Goal: Task Accomplishment & Management: Complete application form

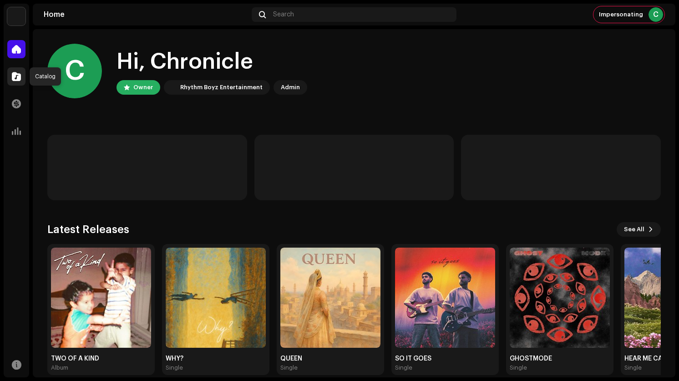
click at [18, 73] on span at bounding box center [16, 76] width 9 height 7
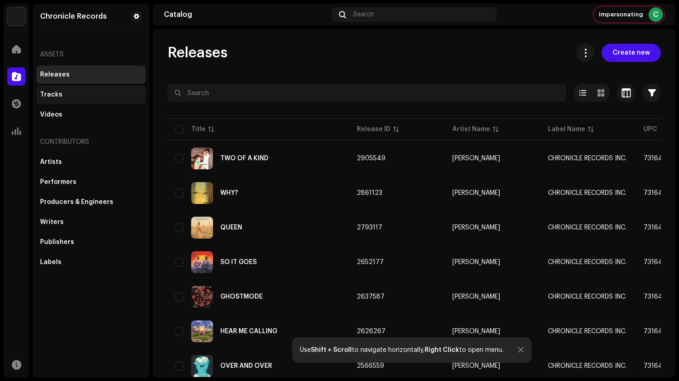
click at [72, 94] on div "Tracks" at bounding box center [91, 94] width 102 height 7
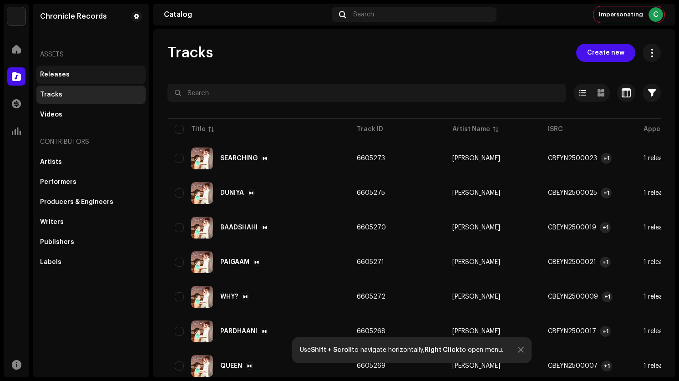
click at [51, 72] on div "Releases" at bounding box center [55, 74] width 30 height 7
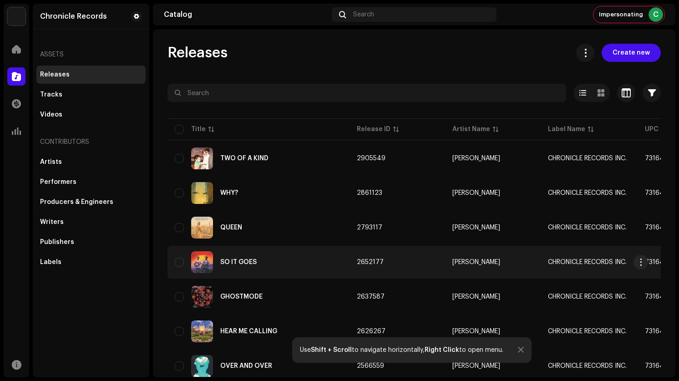
scroll to position [104, 0]
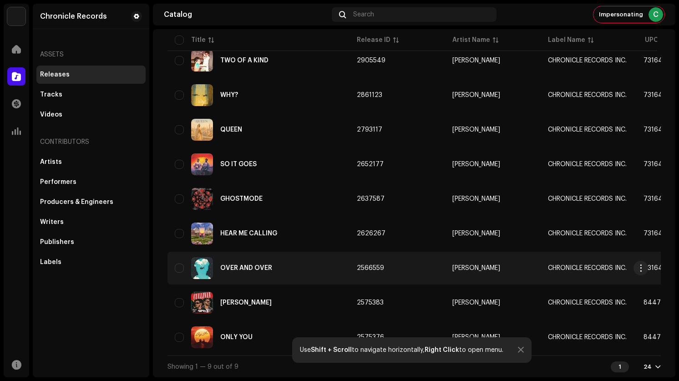
click at [239, 265] on div "OVER AND OVER" at bounding box center [246, 268] width 52 height 6
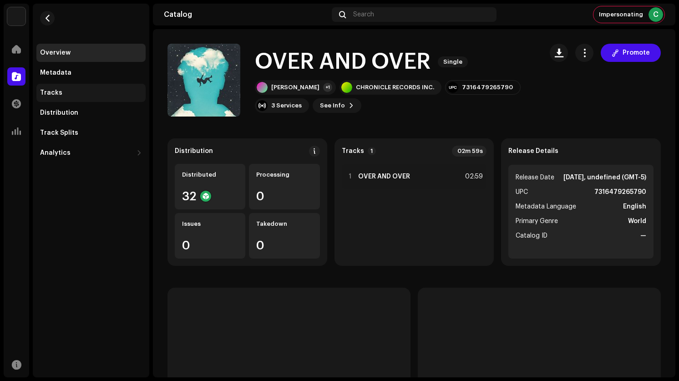
click at [71, 91] on div "Tracks" at bounding box center [91, 92] width 102 height 7
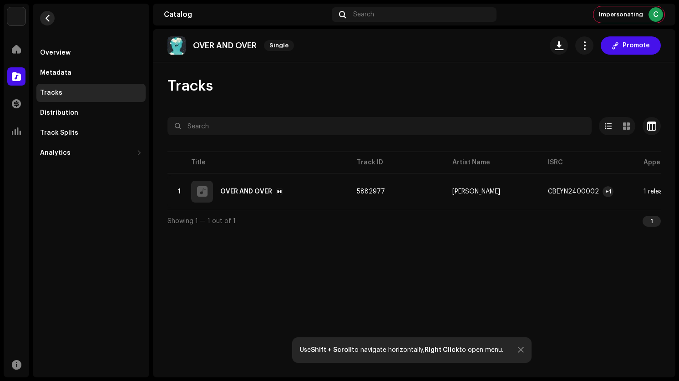
click at [44, 20] on span "button" at bounding box center [47, 18] width 7 height 7
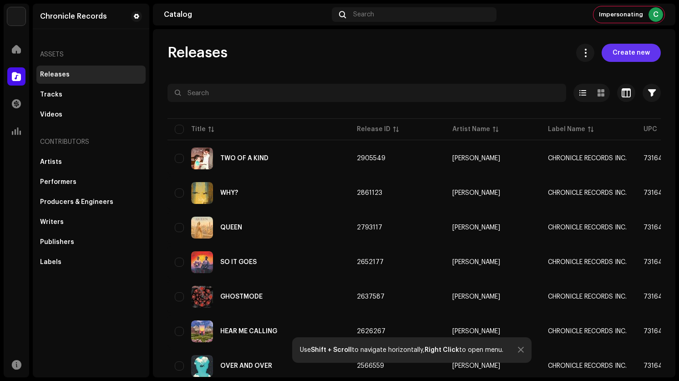
click at [615, 61] on span "Create new" at bounding box center [631, 53] width 37 height 18
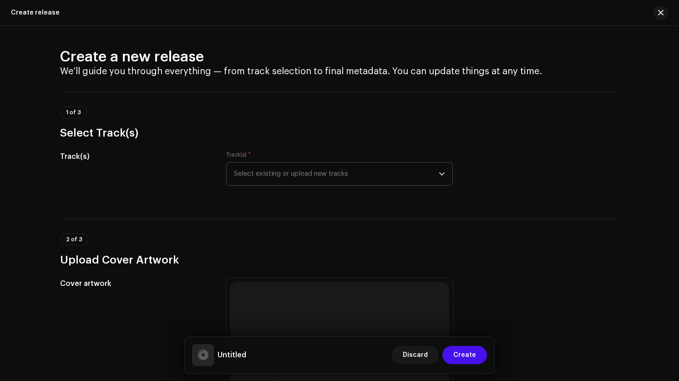
click at [407, 178] on span "Select existing or upload new tracks" at bounding box center [336, 174] width 205 height 23
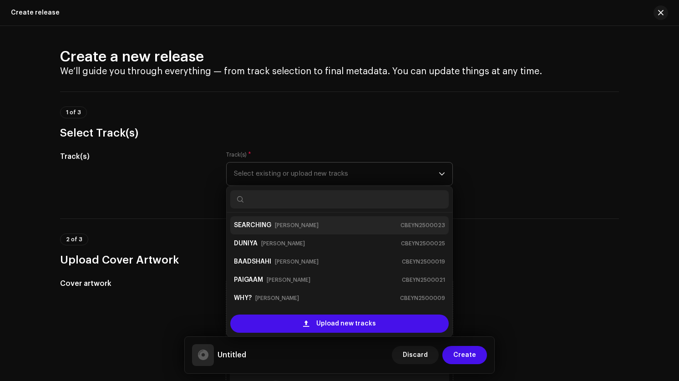
type input "v"
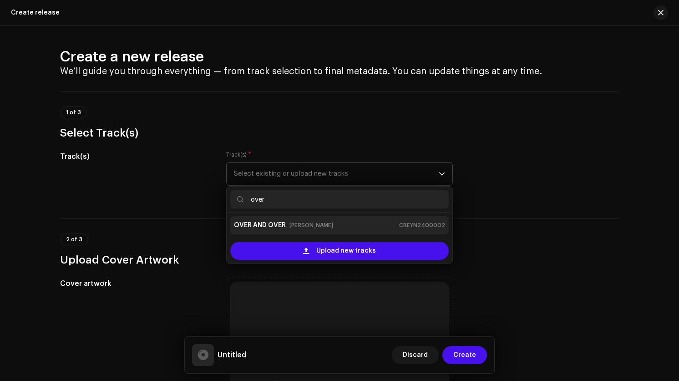
type input "over"
click at [301, 221] on small "[PERSON_NAME]" at bounding box center [312, 225] width 44 height 9
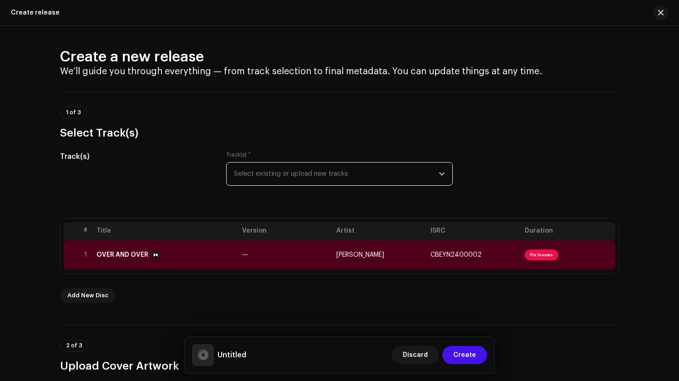
click at [314, 177] on span "Select existing or upload new tracks" at bounding box center [336, 174] width 205 height 23
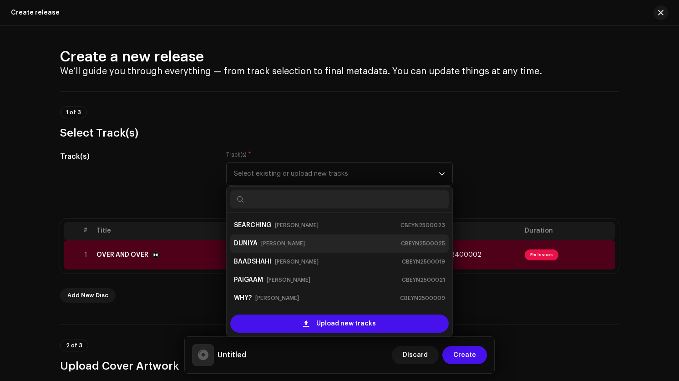
click at [263, 248] on small "[PERSON_NAME]" at bounding box center [283, 243] width 44 height 9
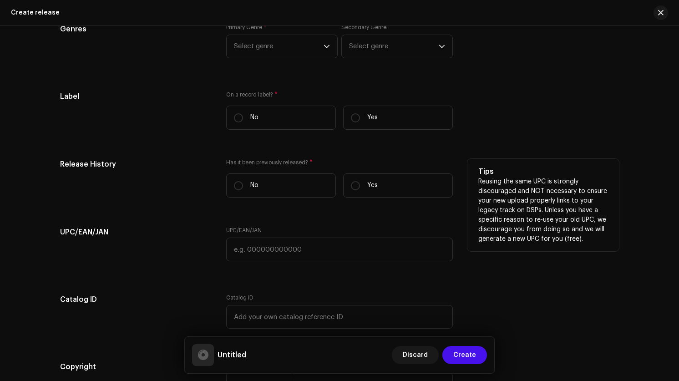
scroll to position [1303, 0]
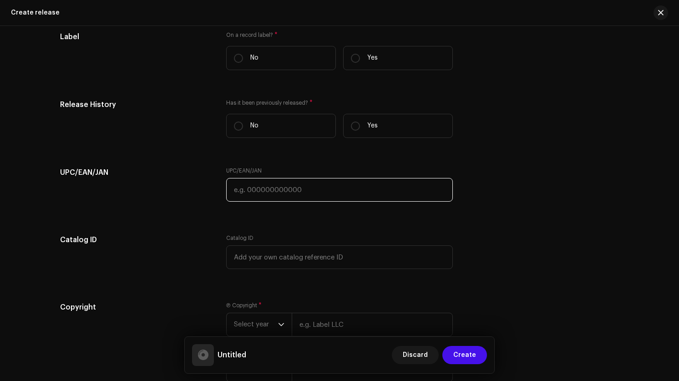
click at [256, 193] on input "text" at bounding box center [339, 190] width 227 height 24
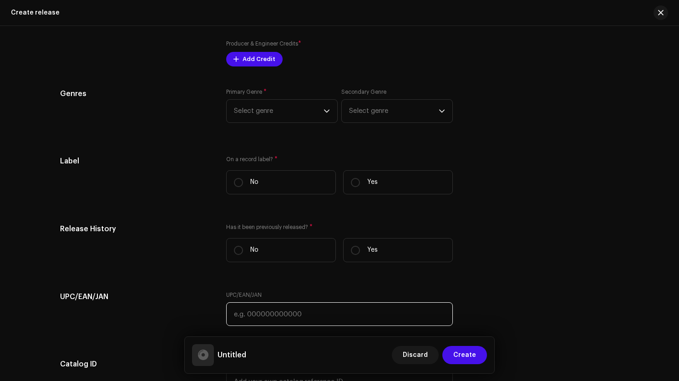
scroll to position [1178, 0]
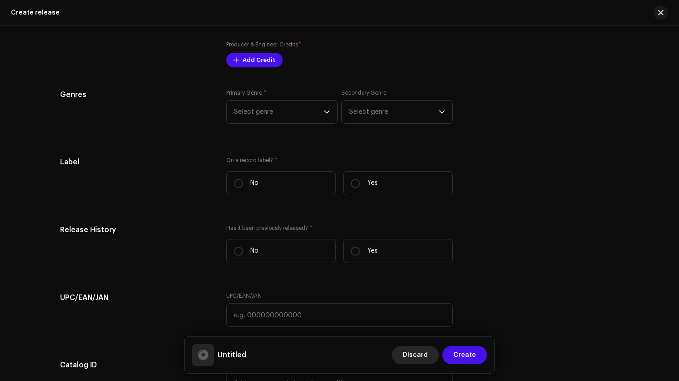
click at [431, 360] on button "Discard" at bounding box center [415, 355] width 47 height 18
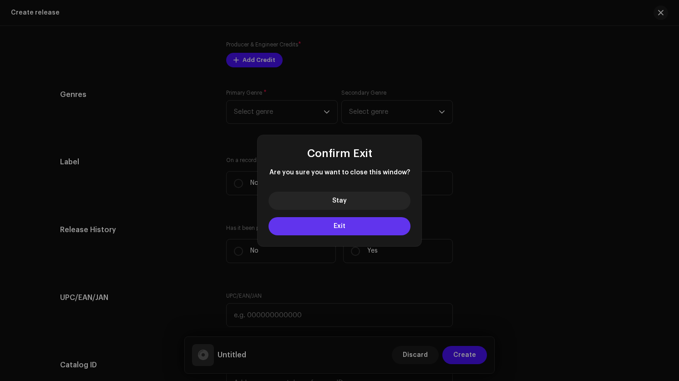
click at [318, 224] on button "Exit" at bounding box center [340, 226] width 142 height 18
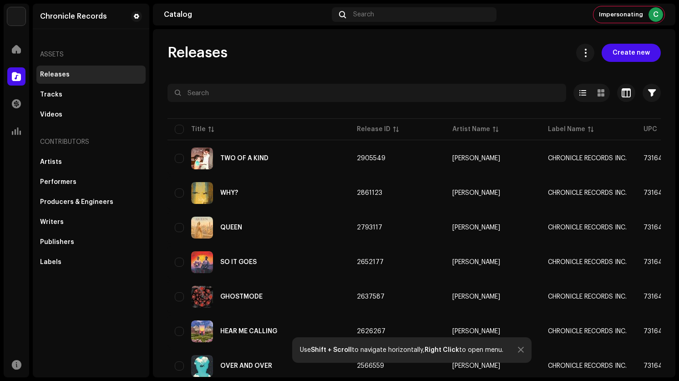
click at [524, 350] on div at bounding box center [521, 350] width 6 height 7
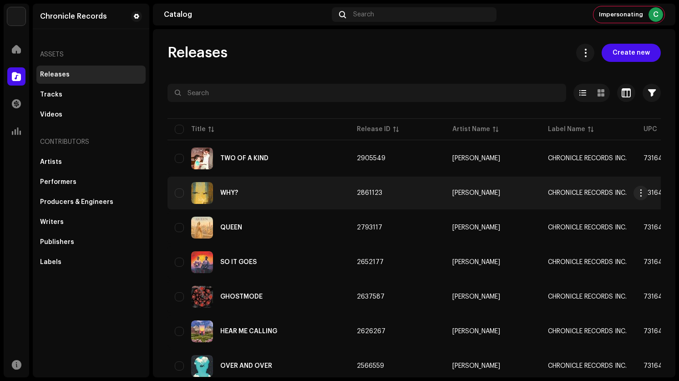
click at [227, 192] on div "WHY?" at bounding box center [229, 193] width 18 height 6
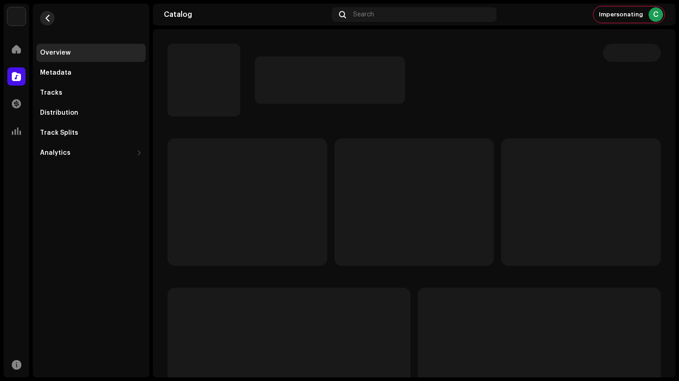
click at [46, 20] on span "button" at bounding box center [47, 18] width 7 height 7
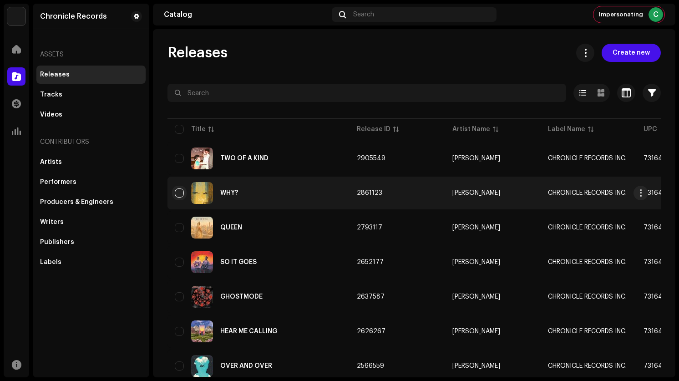
click at [179, 192] on input "checkbox" at bounding box center [179, 193] width 9 height 9
checkbox input "true"
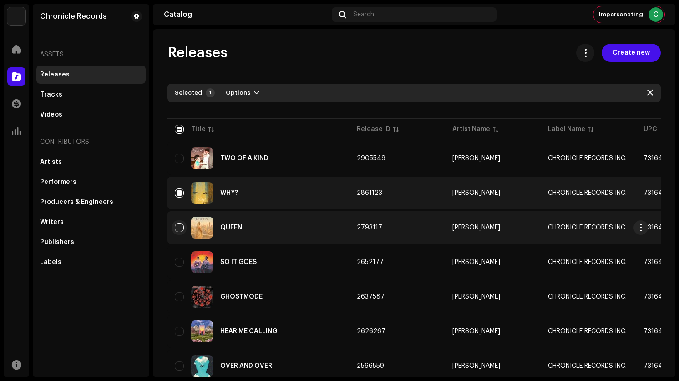
click at [179, 226] on input "Row Unselected" at bounding box center [179, 227] width 9 height 9
checkbox input "true"
click at [254, 90] on span "button" at bounding box center [256, 92] width 5 height 7
click at [351, 99] on div "Selected 2 Options" at bounding box center [415, 93] width 494 height 18
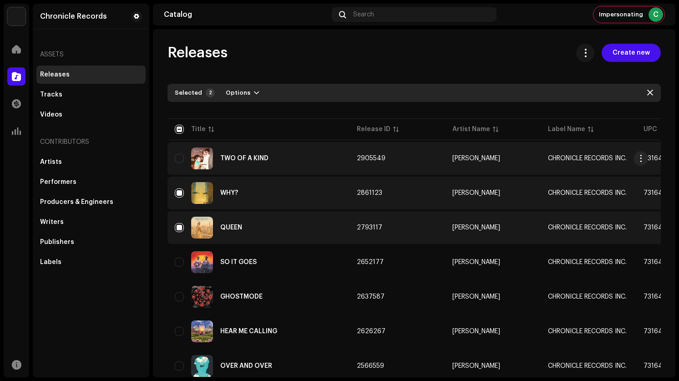
click at [240, 161] on div "TWO OF A KIND" at bounding box center [244, 158] width 48 height 6
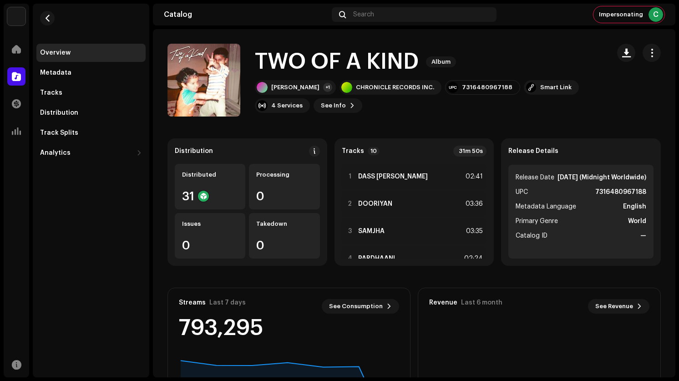
scroll to position [13, 0]
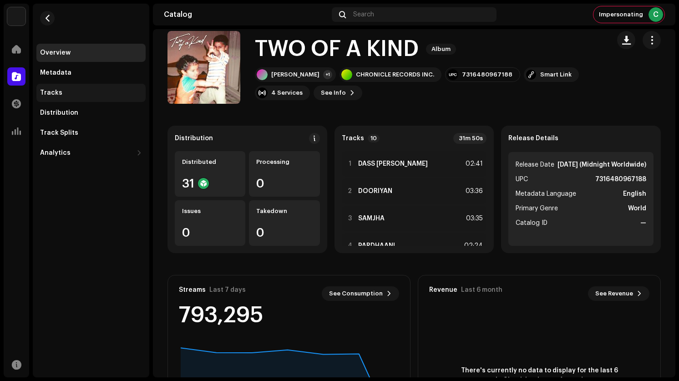
click at [56, 89] on div "Tracks" at bounding box center [51, 92] width 22 height 7
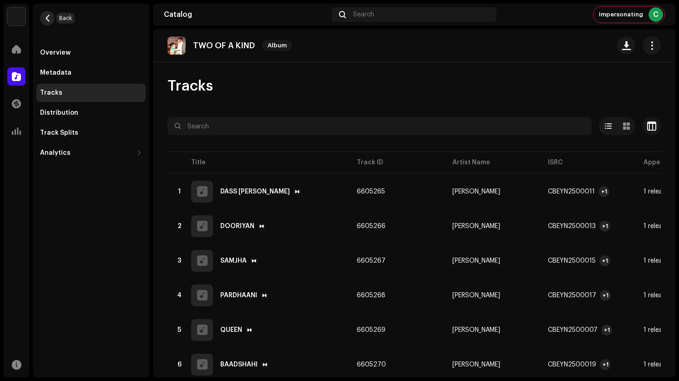
click at [48, 19] on span "button" at bounding box center [47, 18] width 7 height 7
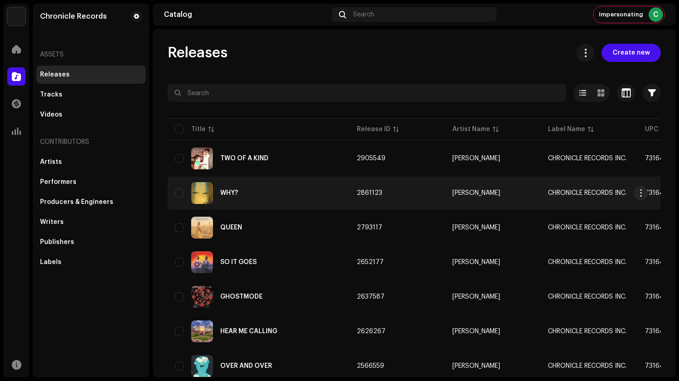
click at [238, 194] on div "WHY?" at bounding box center [259, 193] width 168 height 22
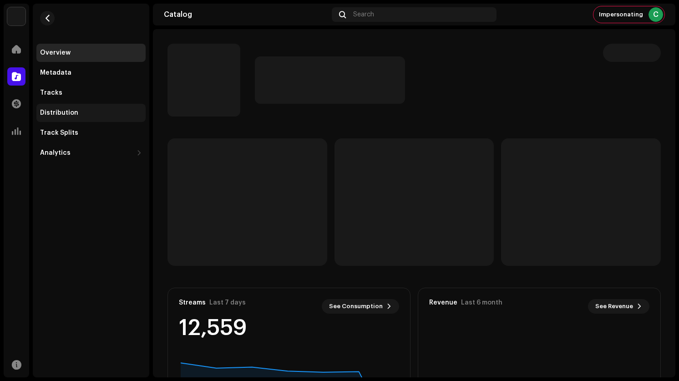
click at [61, 112] on div "Distribution" at bounding box center [59, 112] width 38 height 7
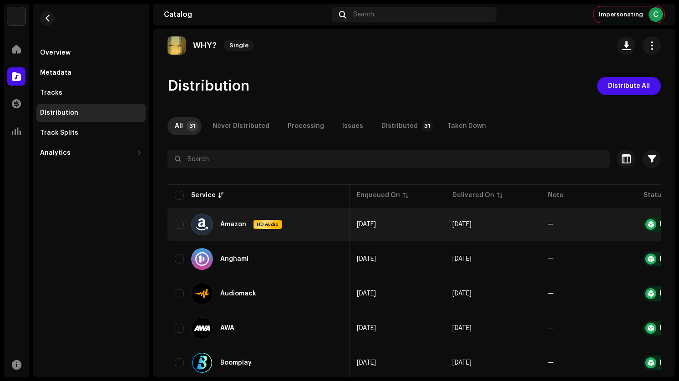
scroll to position [0, 77]
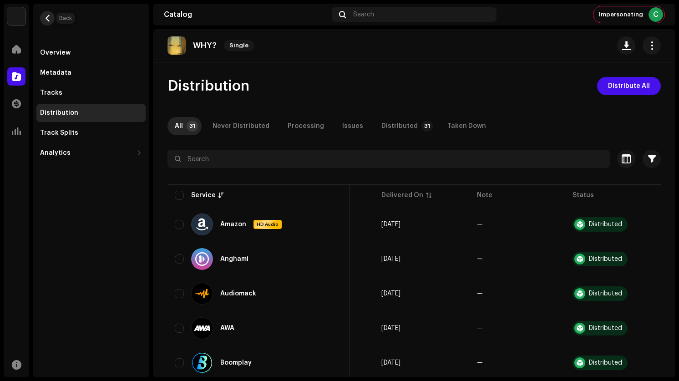
click at [47, 19] on span "button" at bounding box center [47, 18] width 7 height 7
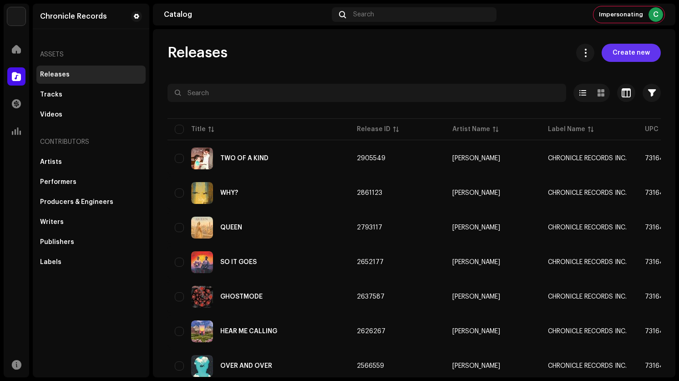
click at [618, 51] on span "Create new" at bounding box center [631, 53] width 37 height 18
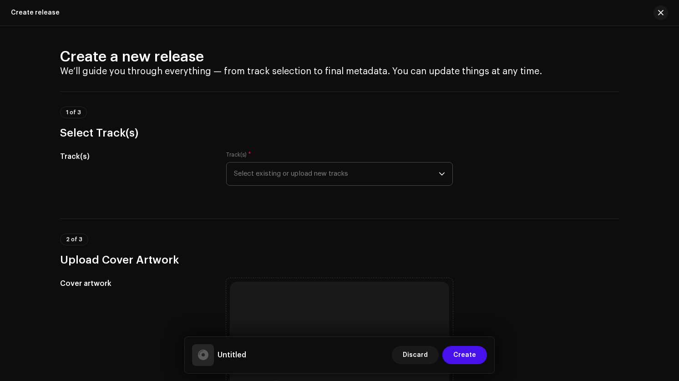
click at [278, 182] on span "Select existing or upload new tracks" at bounding box center [336, 174] width 205 height 23
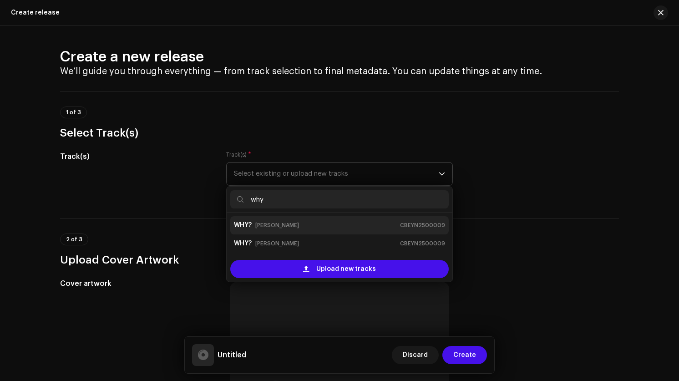
type input "why"
click at [258, 225] on small "[PERSON_NAME]" at bounding box center [277, 225] width 44 height 9
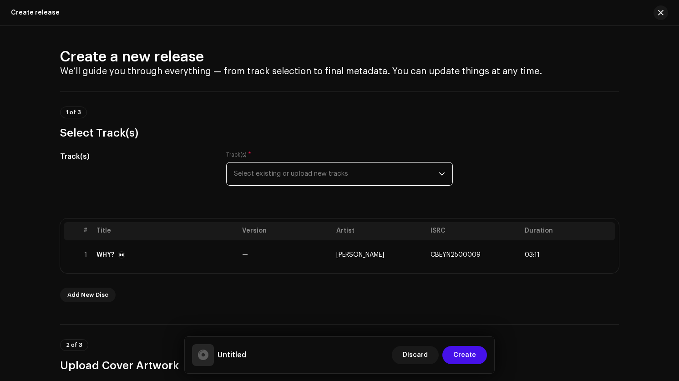
click at [441, 176] on icon "dropdown trigger" at bounding box center [442, 174] width 6 height 6
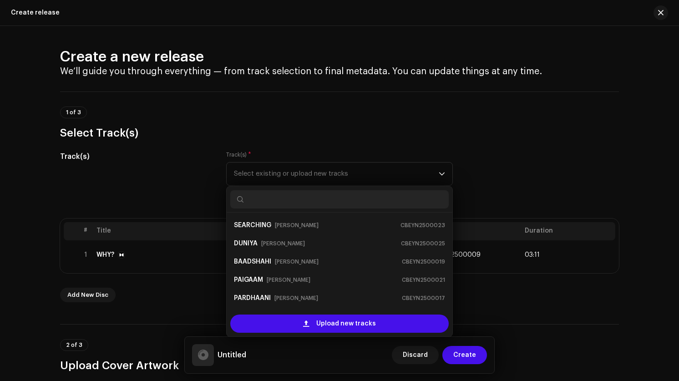
click at [612, 155] on div "Track(s) Track(s) * Select existing or upload new tracks SEARCHING [PERSON_NAME…" at bounding box center [339, 174] width 559 height 46
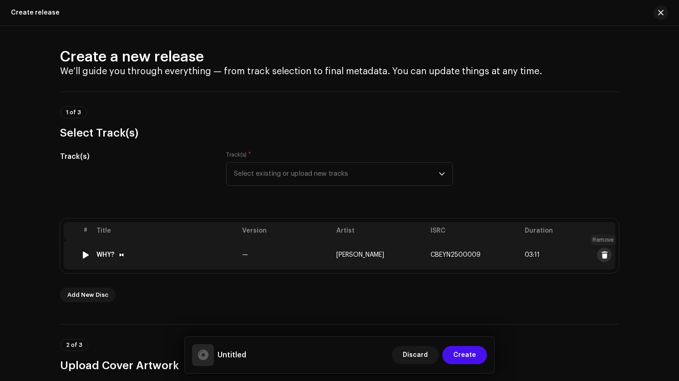
click at [603, 256] on span at bounding box center [605, 254] width 7 height 7
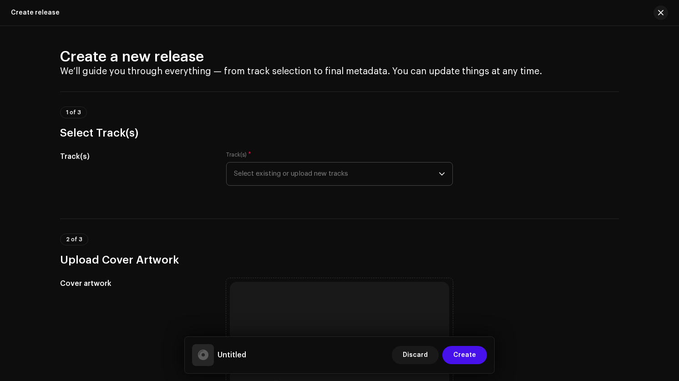
click at [327, 170] on span "Select existing or upload new tracks" at bounding box center [336, 174] width 205 height 23
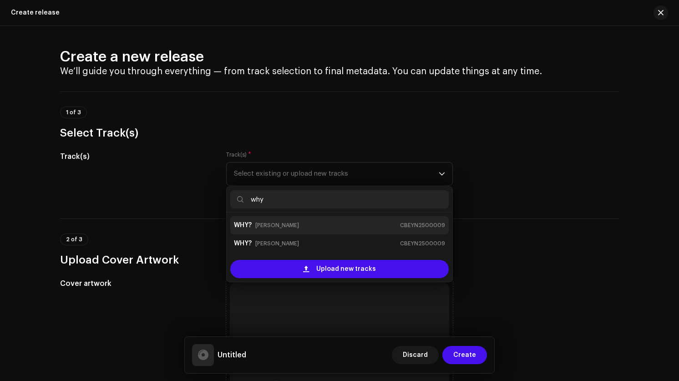
type input "why"
click at [373, 229] on div "WHY? [PERSON_NAME] CBEYN2500009" at bounding box center [339, 225] width 211 height 15
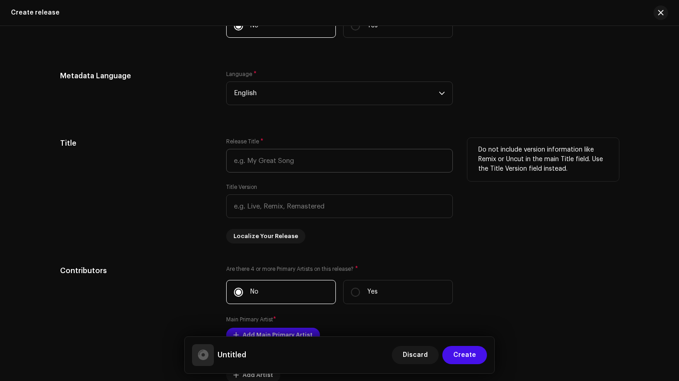
scroll to position [752, 0]
click at [308, 153] on input "text" at bounding box center [339, 160] width 227 height 24
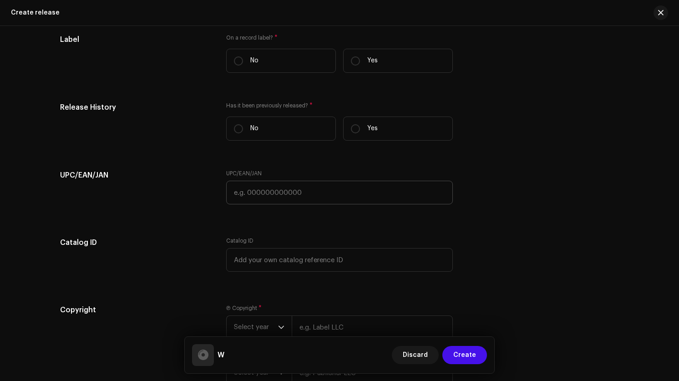
scroll to position [1276, 0]
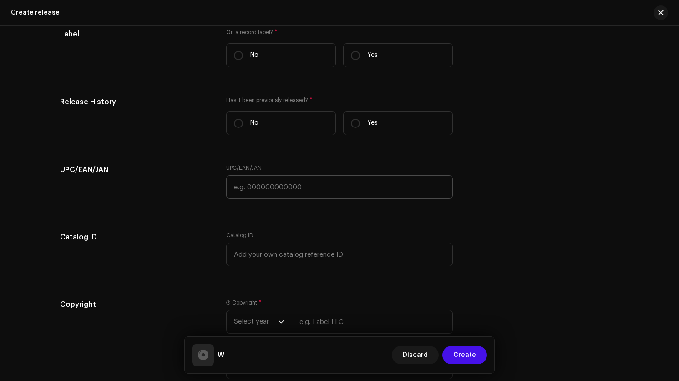
type input "W"
click at [251, 196] on input "text" at bounding box center [339, 187] width 227 height 24
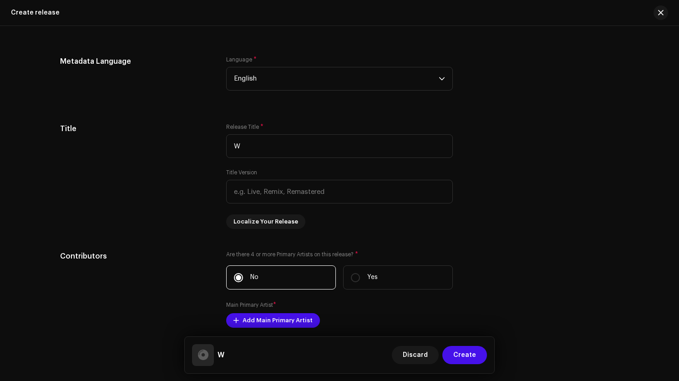
scroll to position [748, 0]
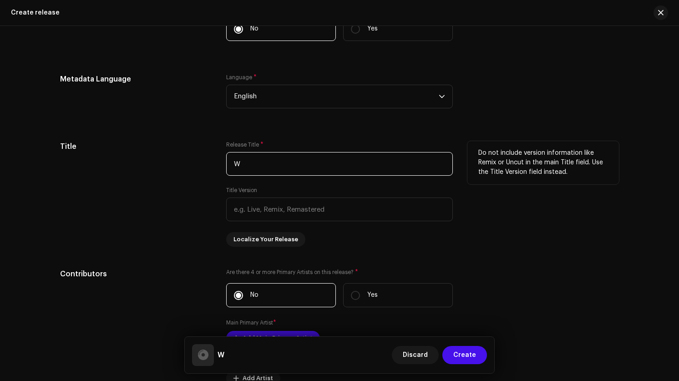
click at [241, 160] on input "W" at bounding box center [339, 164] width 227 height 24
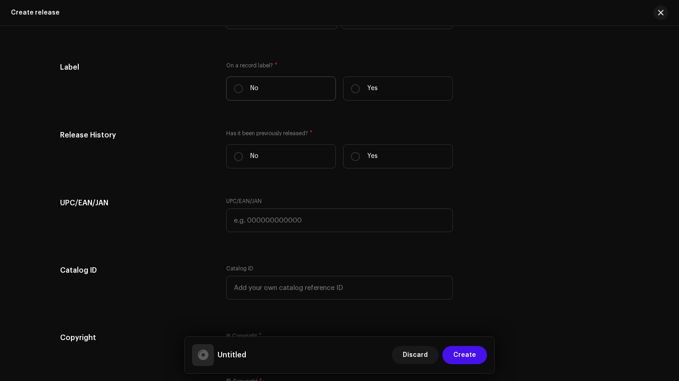
scroll to position [1349, 0]
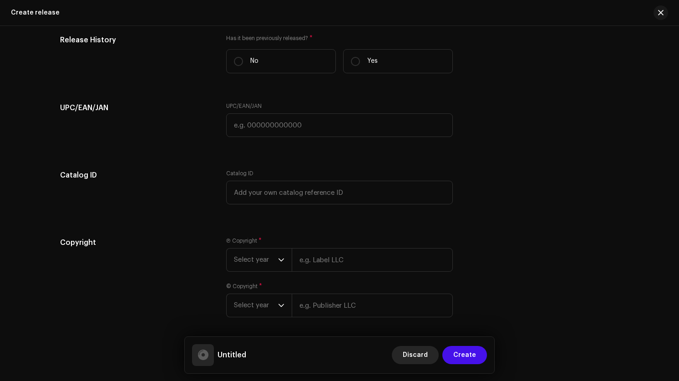
click at [418, 361] on span "Discard" at bounding box center [415, 355] width 25 height 18
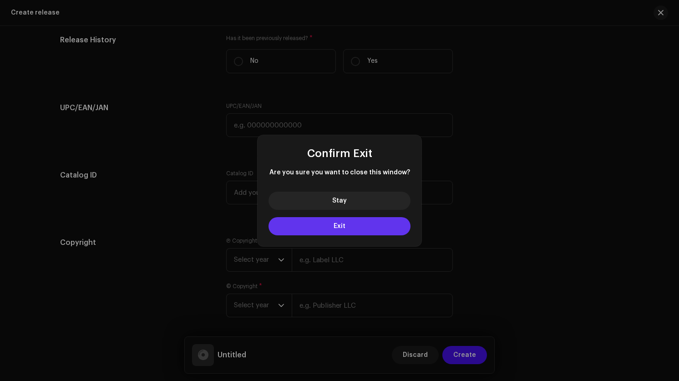
click at [318, 226] on button "Exit" at bounding box center [340, 226] width 142 height 18
